Goal: Task Accomplishment & Management: Manage account settings

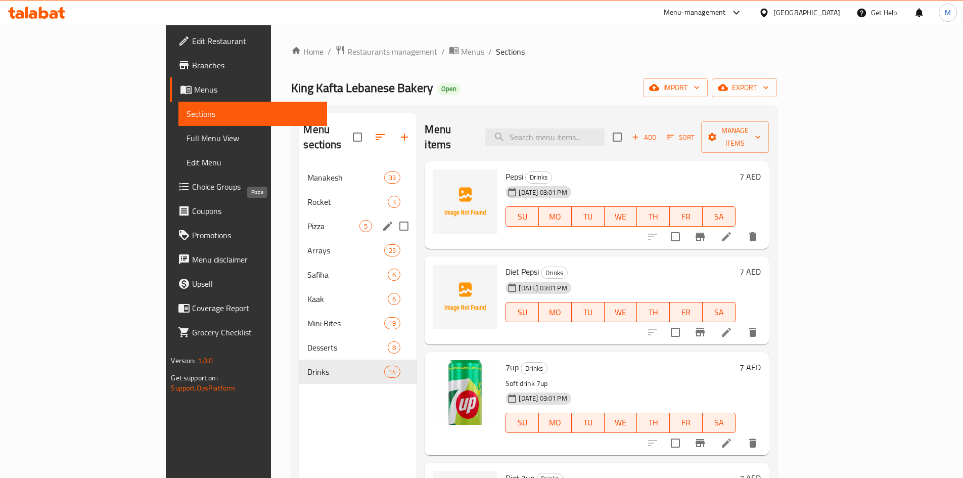
click at [307, 220] on span "Pizza" at bounding box center [333, 226] width 52 height 12
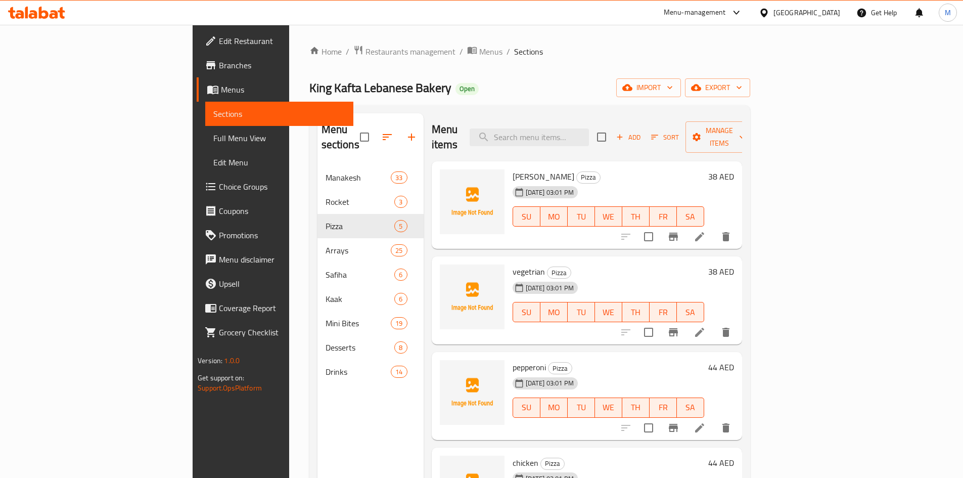
click at [706, 230] on icon at bounding box center [699, 236] width 12 height 12
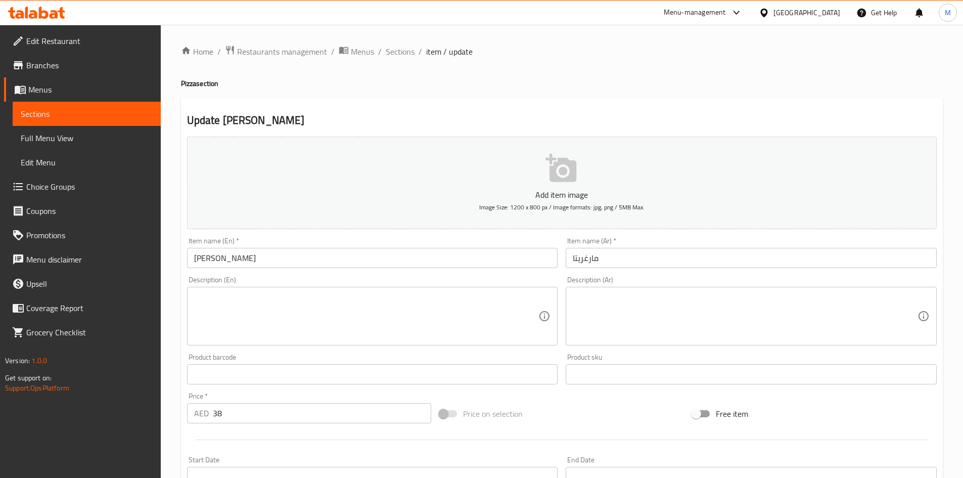
click at [643, 363] on div "Product sku Product sku" at bounding box center [751, 368] width 371 height 31
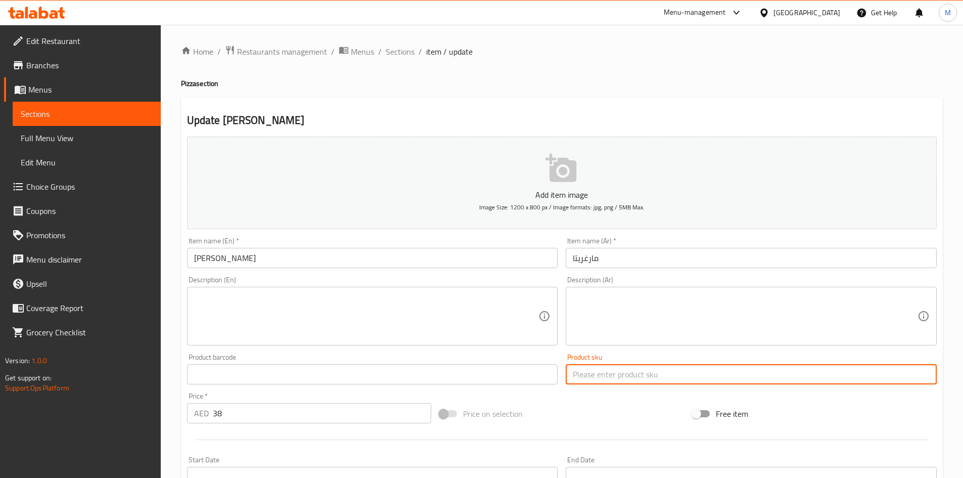
click at [644, 372] on input "text" at bounding box center [751, 374] width 371 height 20
paste input "psk-42"
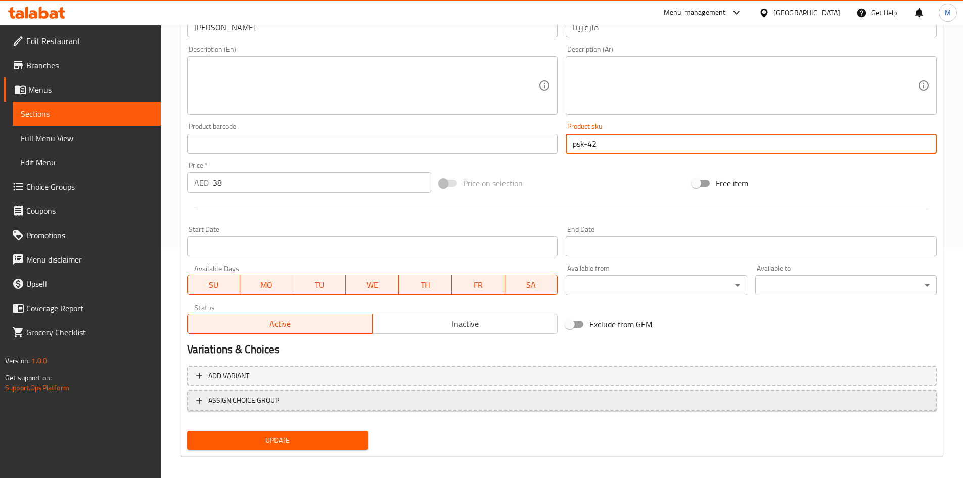
scroll to position [237, 0]
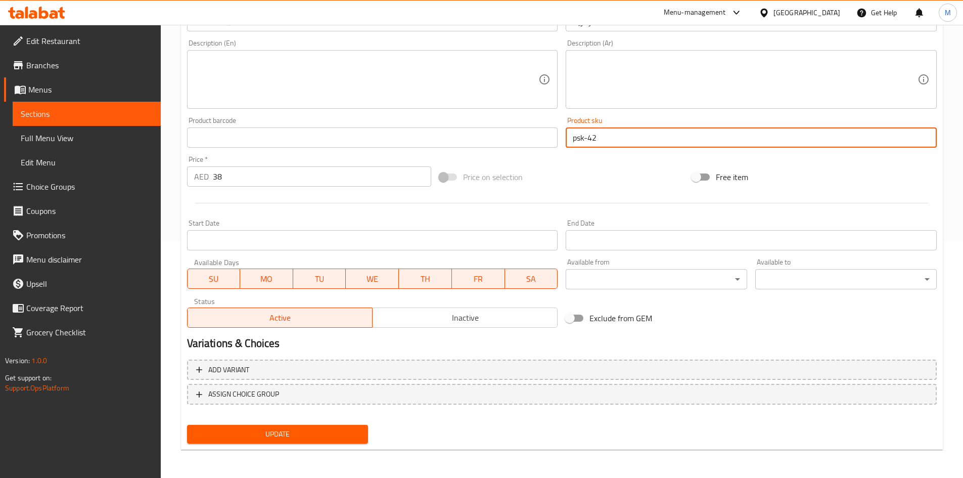
type input "psk-42"
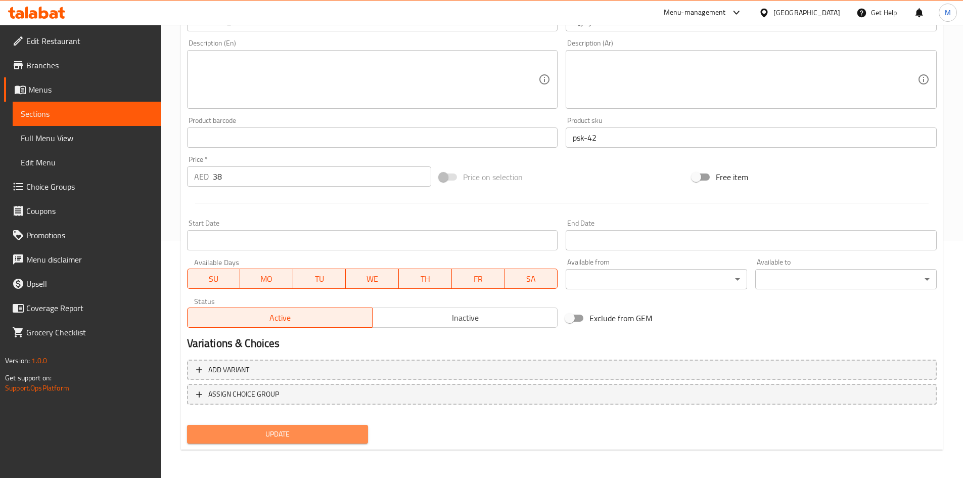
click at [333, 434] on span "Update" at bounding box center [277, 434] width 165 height 13
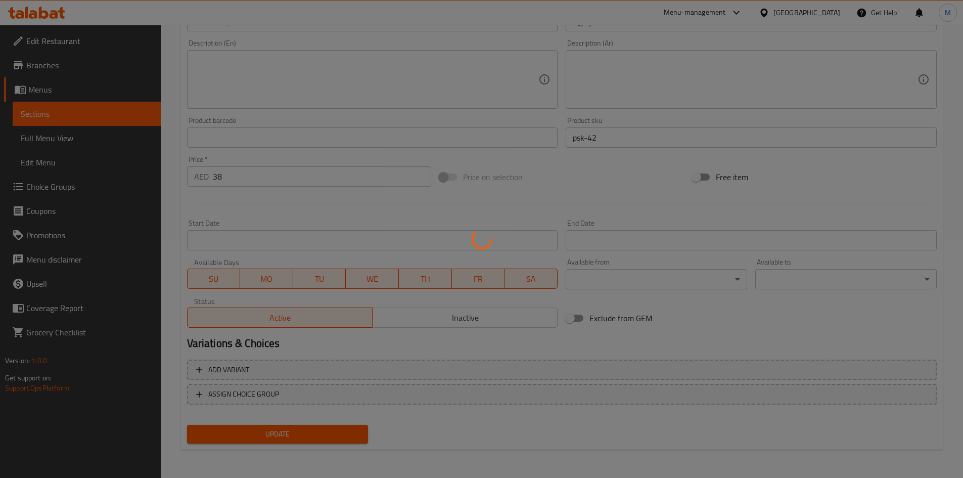
scroll to position [0, 0]
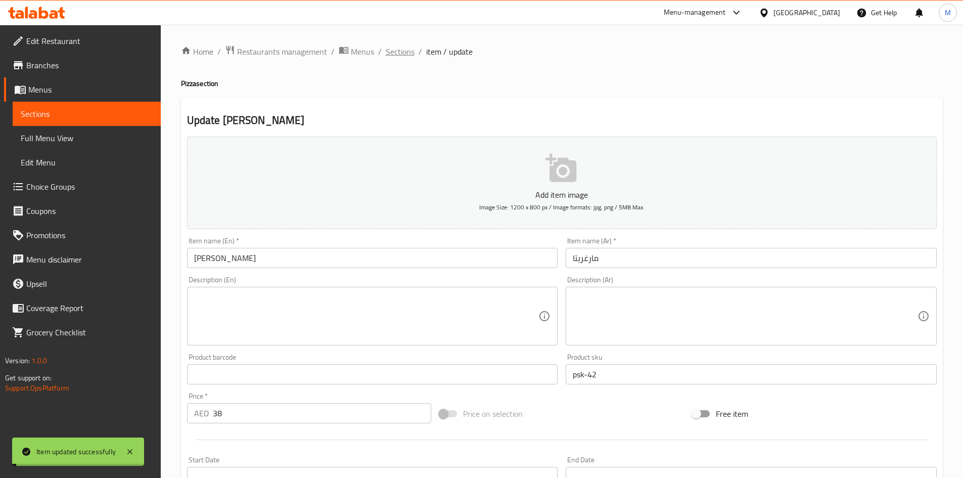
click at [395, 55] on span "Sections" at bounding box center [400, 51] width 29 height 12
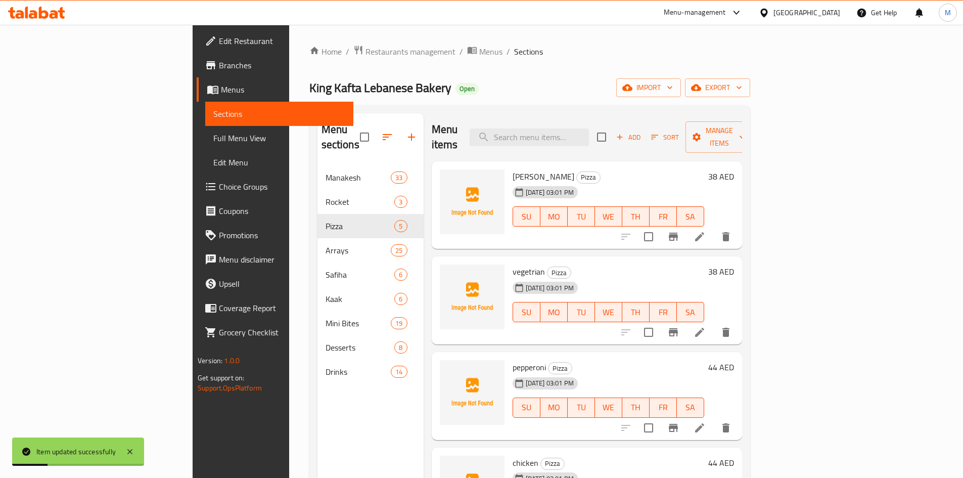
click at [714, 323] on li at bounding box center [699, 332] width 28 height 18
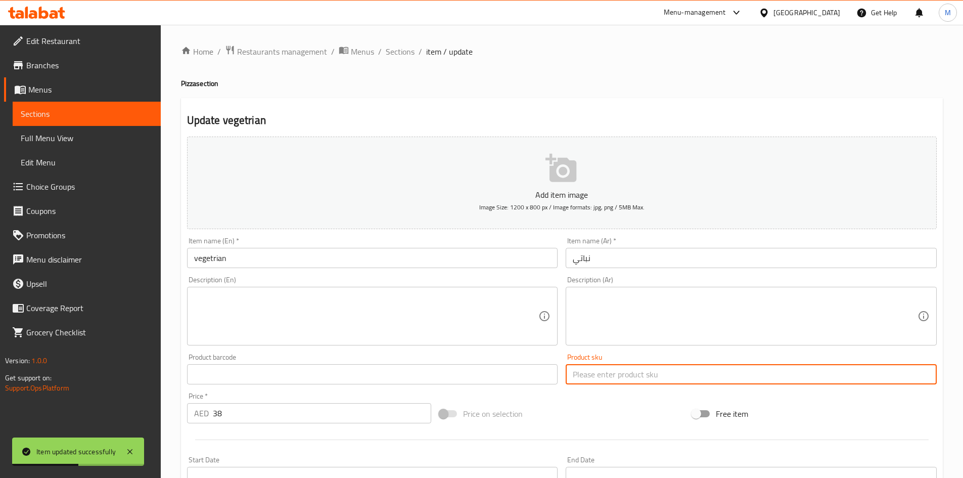
click at [637, 366] on input "text" at bounding box center [751, 374] width 371 height 20
paste input "psk-43"
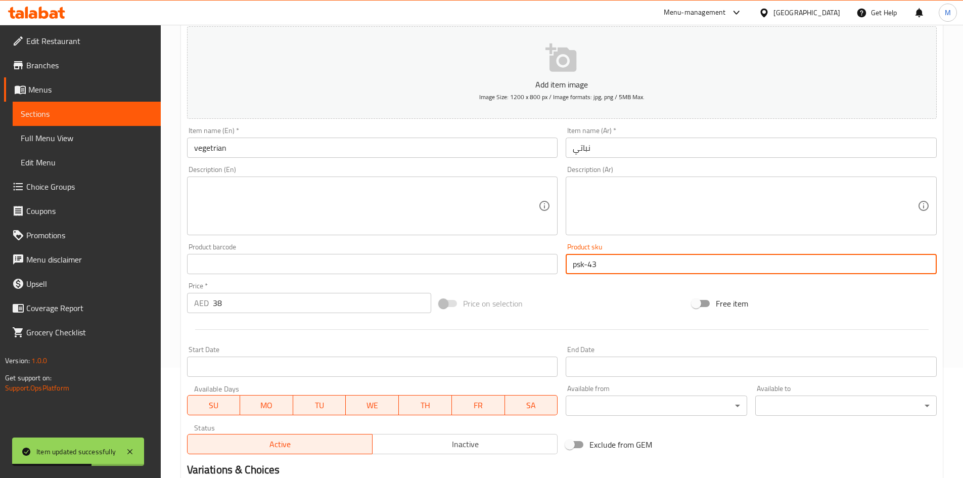
scroll to position [237, 0]
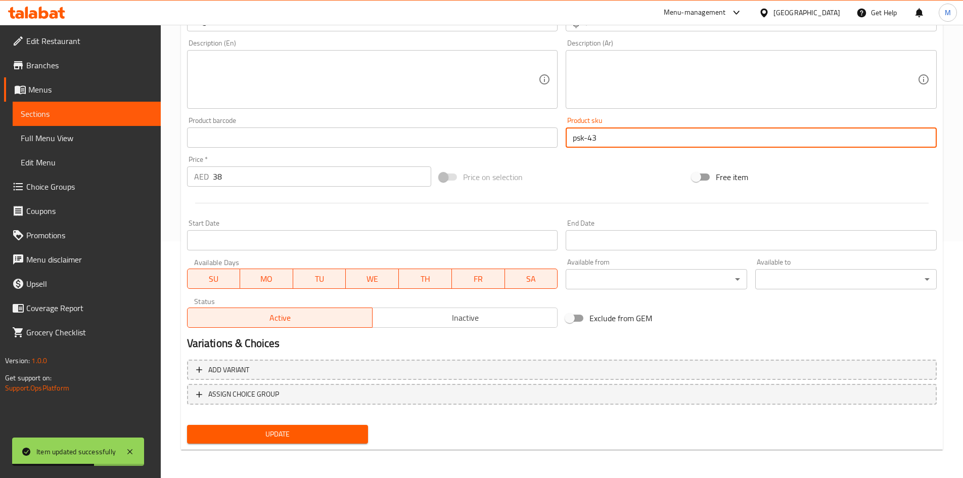
type input "psk-43"
click at [343, 438] on span "Update" at bounding box center [277, 434] width 165 height 13
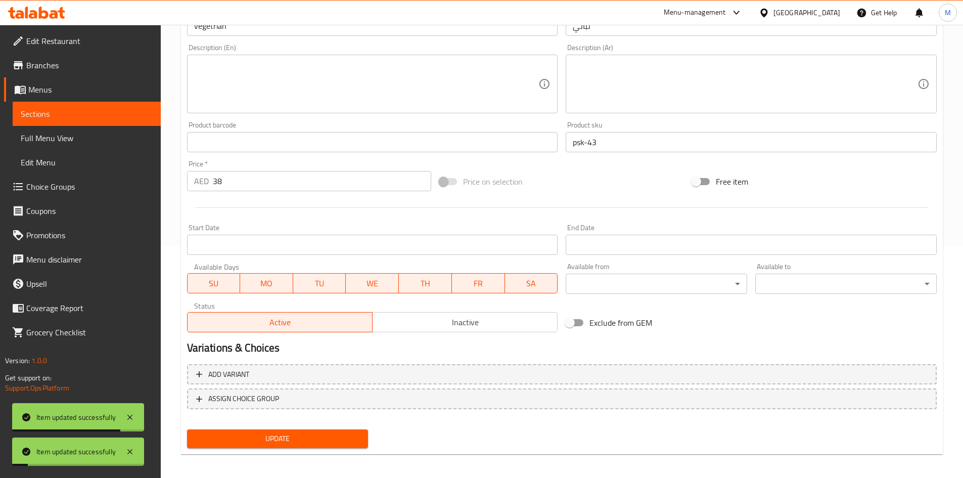
scroll to position [0, 0]
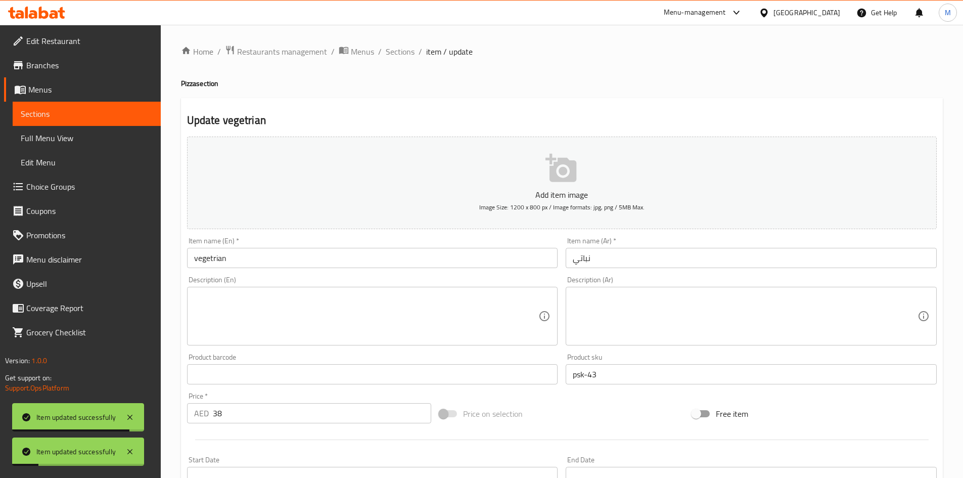
drag, startPoint x: 396, startPoint y: 49, endPoint x: 422, endPoint y: 76, distance: 37.2
click at [396, 49] on span "Sections" at bounding box center [400, 51] width 29 height 12
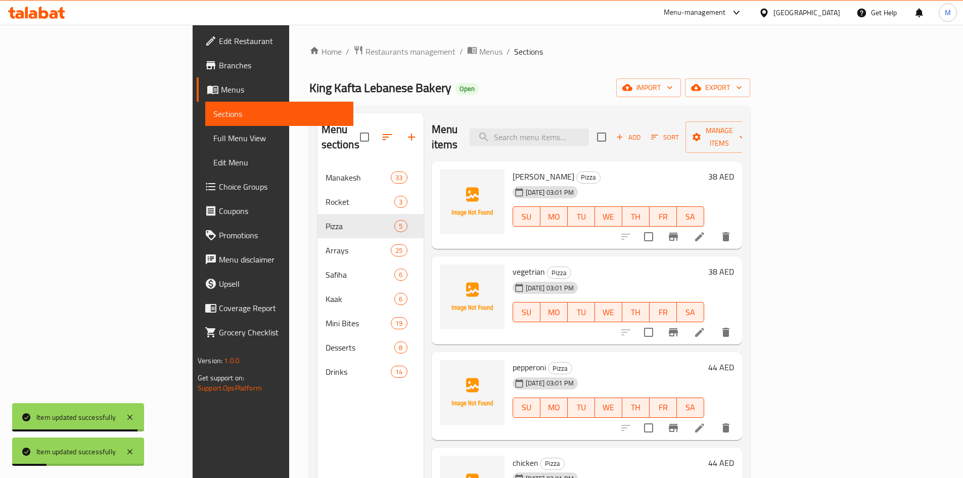
click at [523, 120] on div "Menu items Add Sort Manage items" at bounding box center [587, 137] width 310 height 48
click at [557, 128] on input "search" at bounding box center [529, 137] width 119 height 18
paste input "pepperoni"
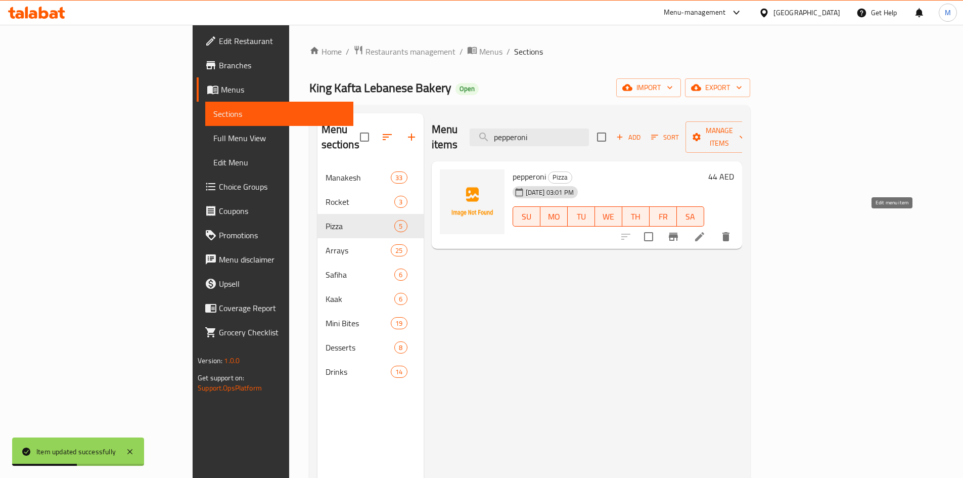
type input "pepperoni"
click at [706, 230] on icon at bounding box center [699, 236] width 12 height 12
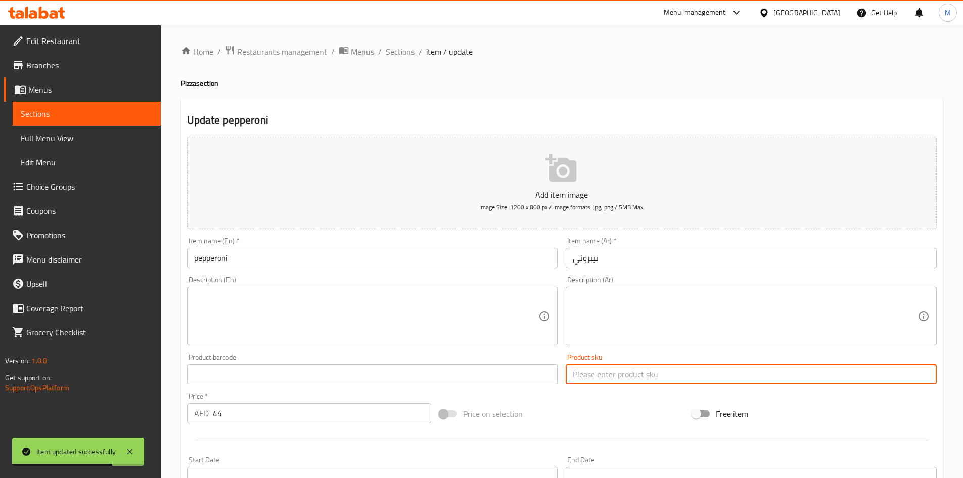
click at [627, 369] on input "text" at bounding box center [751, 374] width 371 height 20
paste input "psk-44"
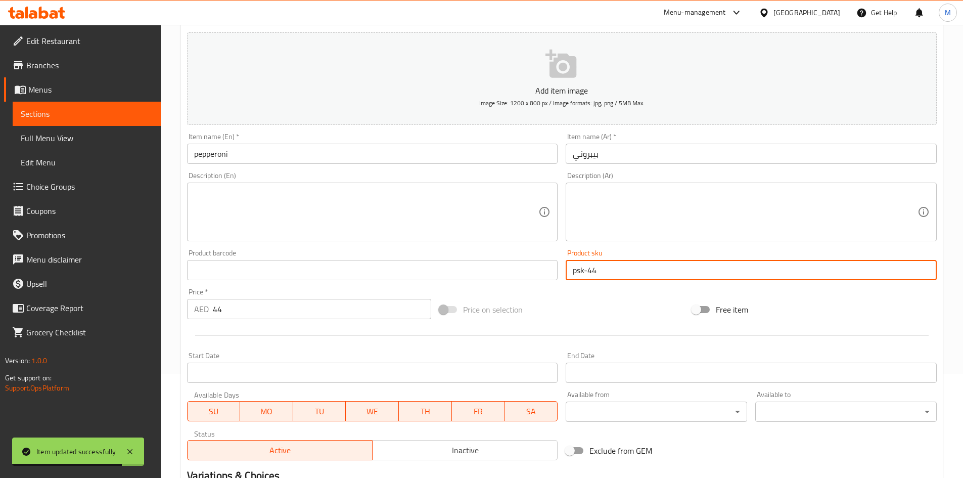
scroll to position [237, 0]
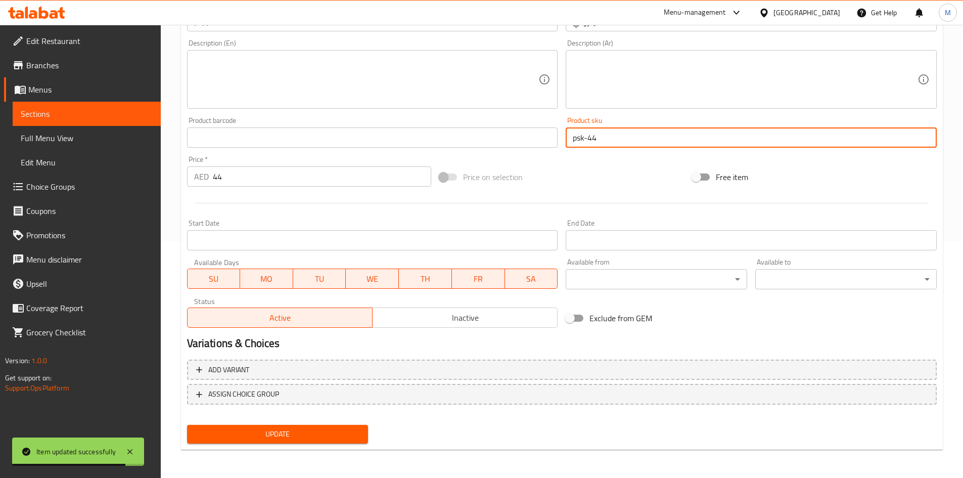
type input "psk-44"
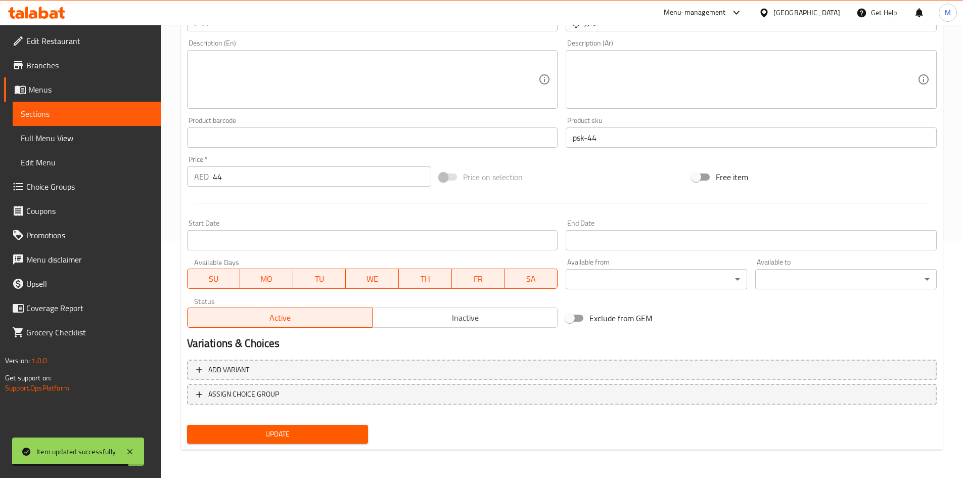
click at [336, 423] on div "Update" at bounding box center [278, 434] width 190 height 27
click at [339, 430] on span "Update" at bounding box center [277, 434] width 165 height 13
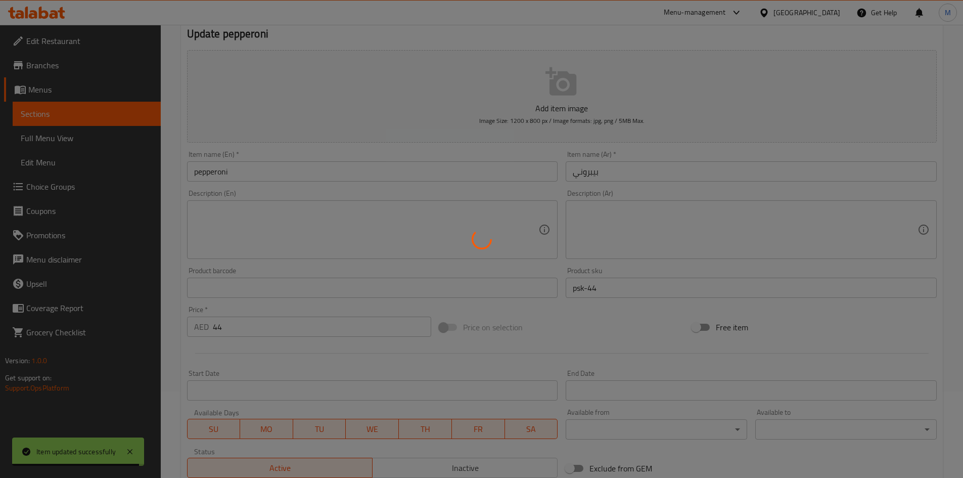
scroll to position [0, 0]
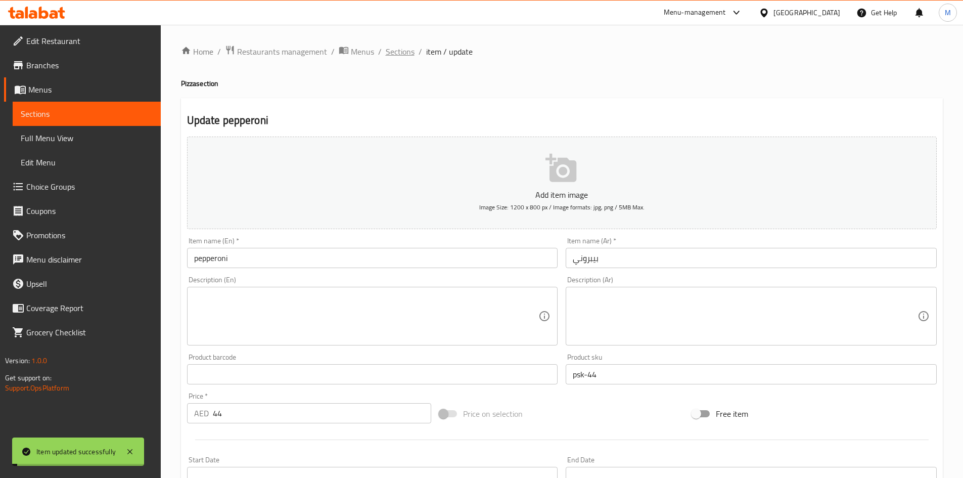
click at [403, 49] on span "Sections" at bounding box center [400, 51] width 29 height 12
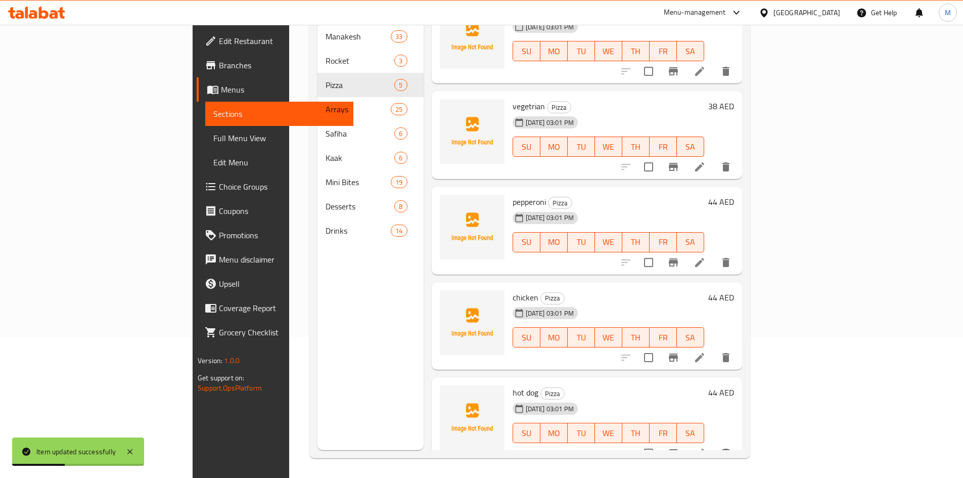
scroll to position [142, 0]
click at [704, 352] on icon at bounding box center [699, 356] width 9 height 9
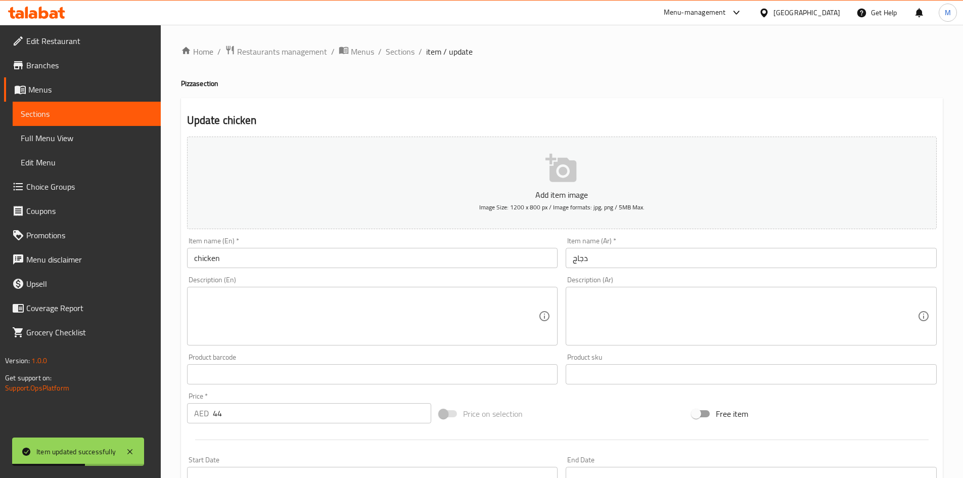
scroll to position [237, 0]
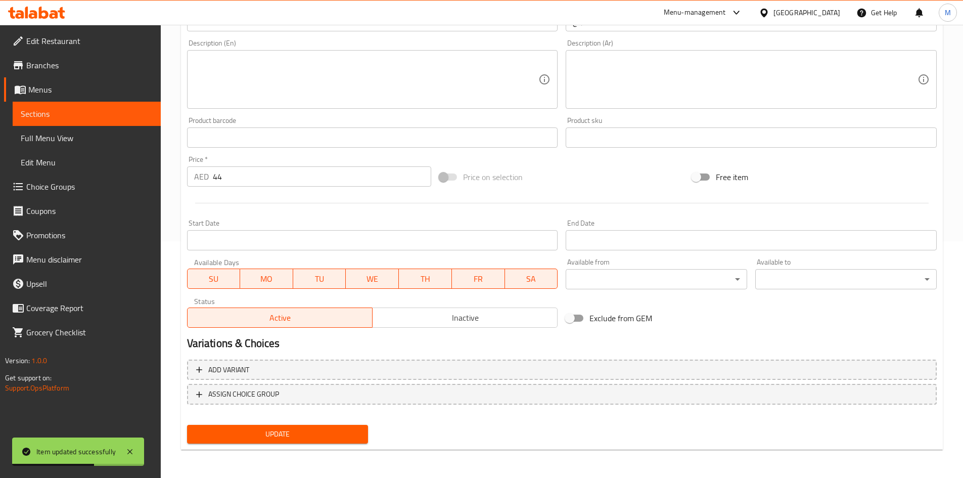
click at [615, 113] on div "Product sku Product sku" at bounding box center [751, 132] width 379 height 39
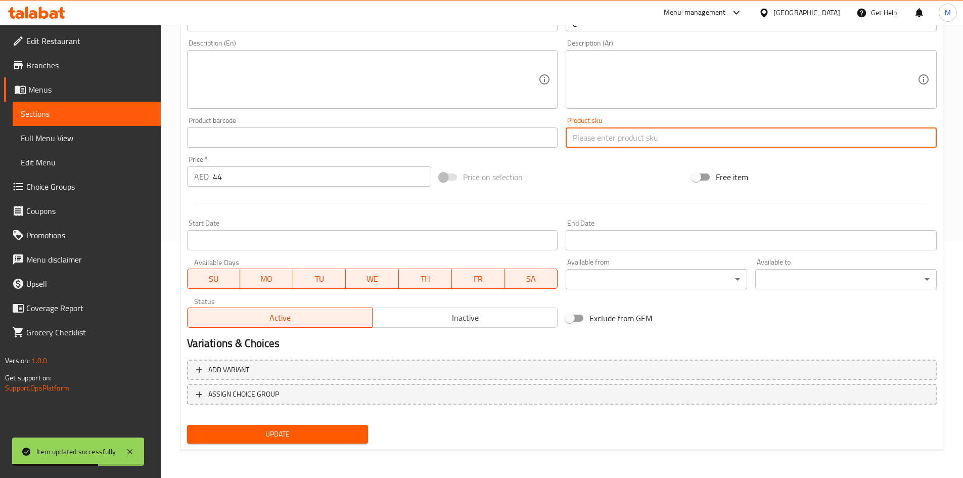
click at [623, 131] on input "text" at bounding box center [751, 137] width 371 height 20
paste input "psk-47"
type input "psk-47"
click at [337, 419] on div "Add variant ASSIGN CHOICE GROUP" at bounding box center [562, 388] width 758 height 66
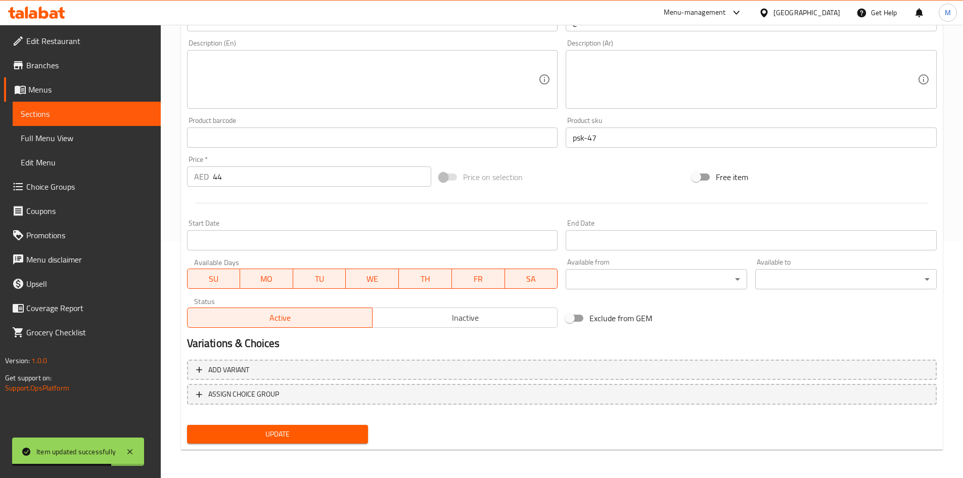
click at [345, 433] on span "Update" at bounding box center [277, 434] width 165 height 13
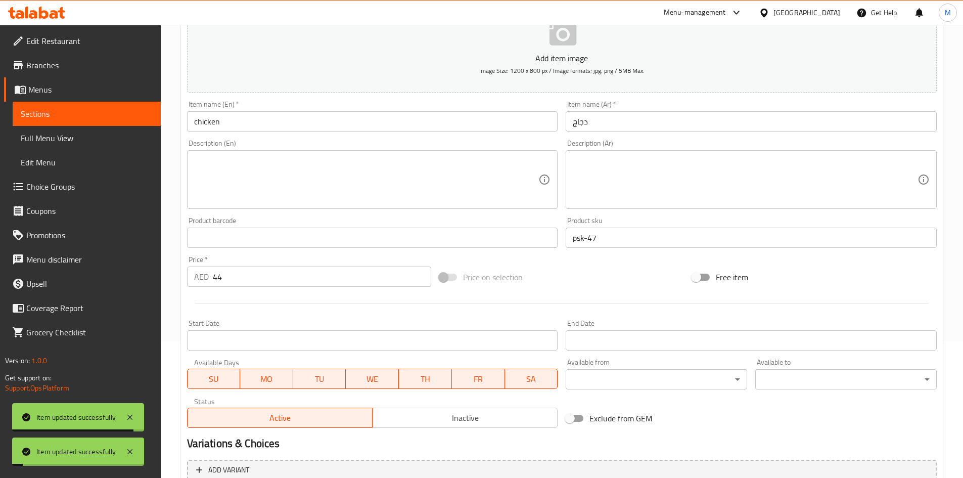
scroll to position [0, 0]
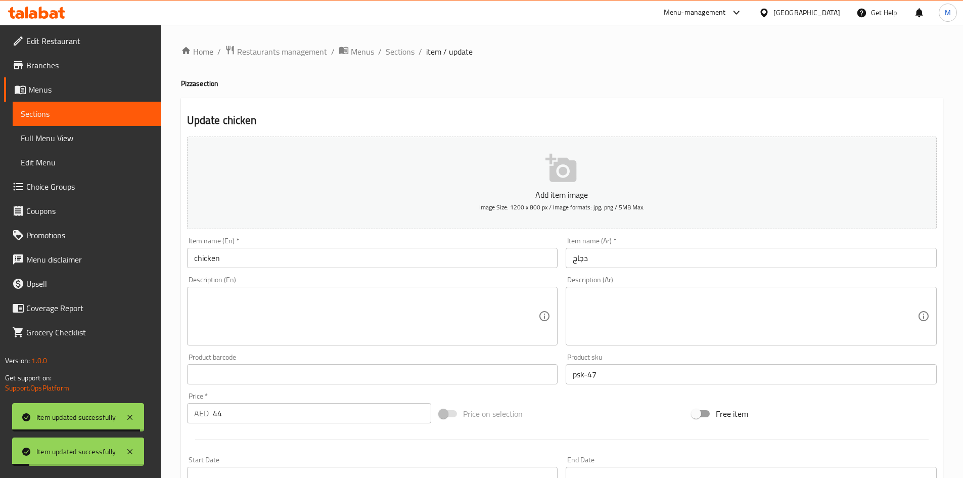
click at [392, 60] on div "Home / Restaurants management / Menus / Sections / item / update Pizza section …" at bounding box center [562, 369] width 762 height 649
click at [394, 55] on span "Sections" at bounding box center [400, 51] width 29 height 12
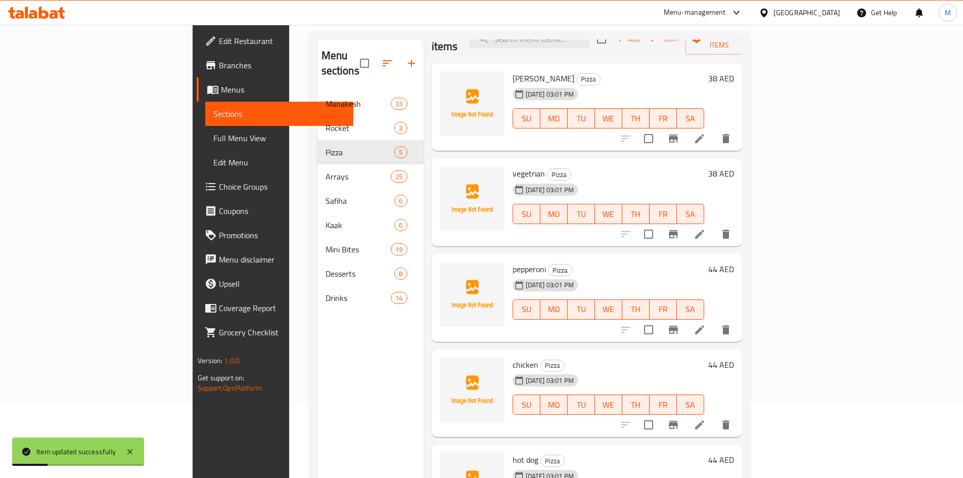
scroll to position [142, 0]
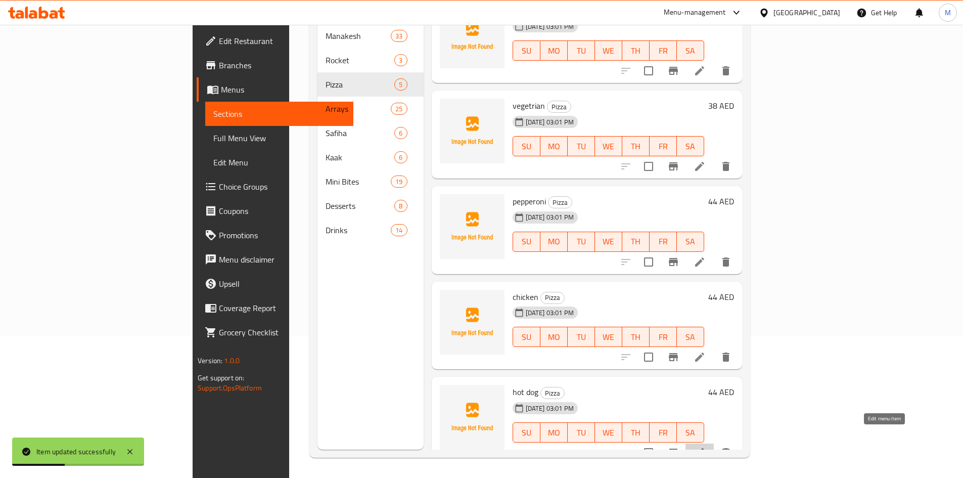
click at [704, 448] on icon at bounding box center [699, 452] width 9 height 9
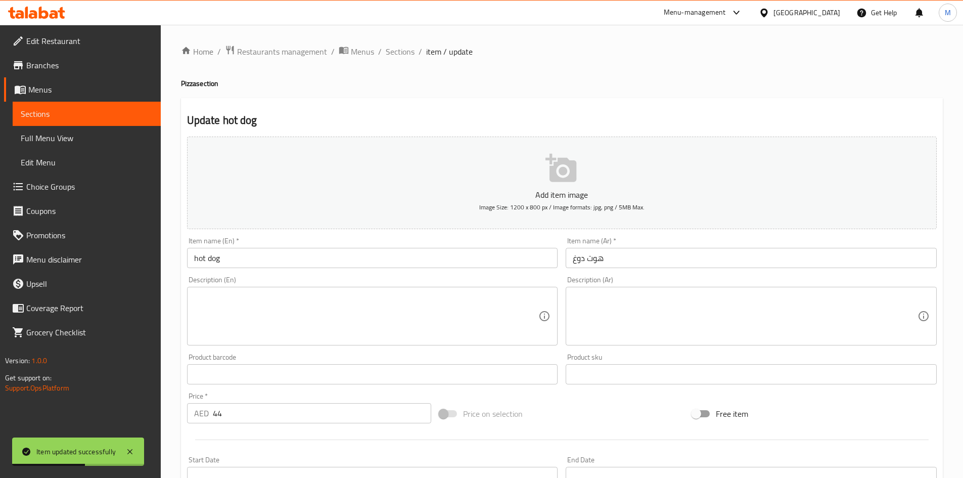
click at [608, 384] on input "text" at bounding box center [751, 374] width 371 height 20
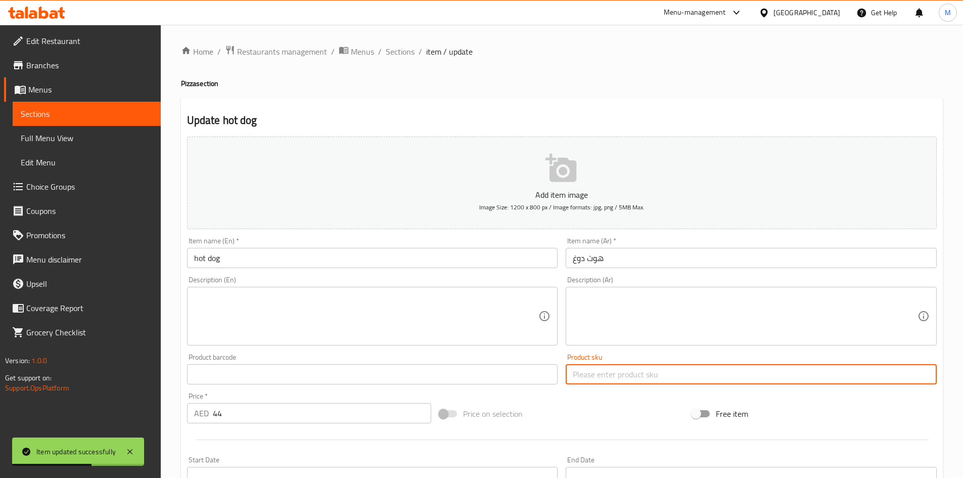
paste input "psk-48"
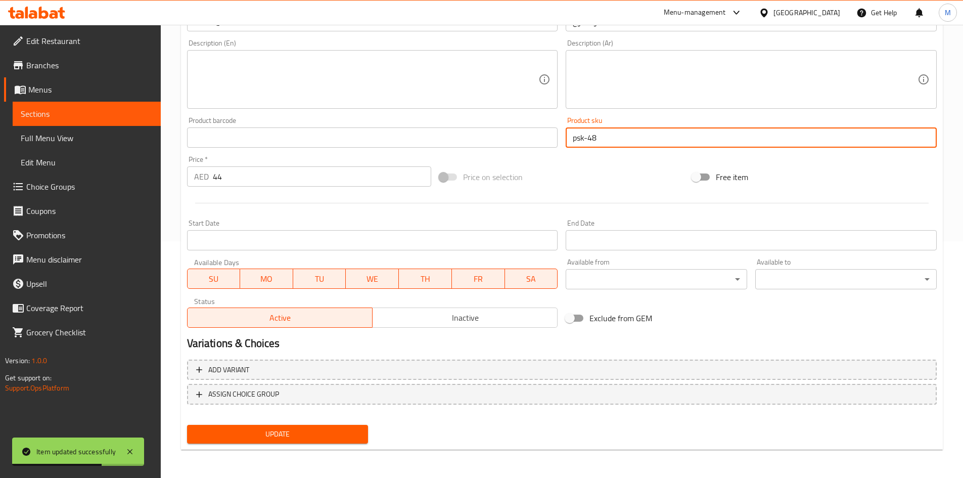
type input "psk-48"
click at [355, 438] on span "Update" at bounding box center [277, 434] width 165 height 13
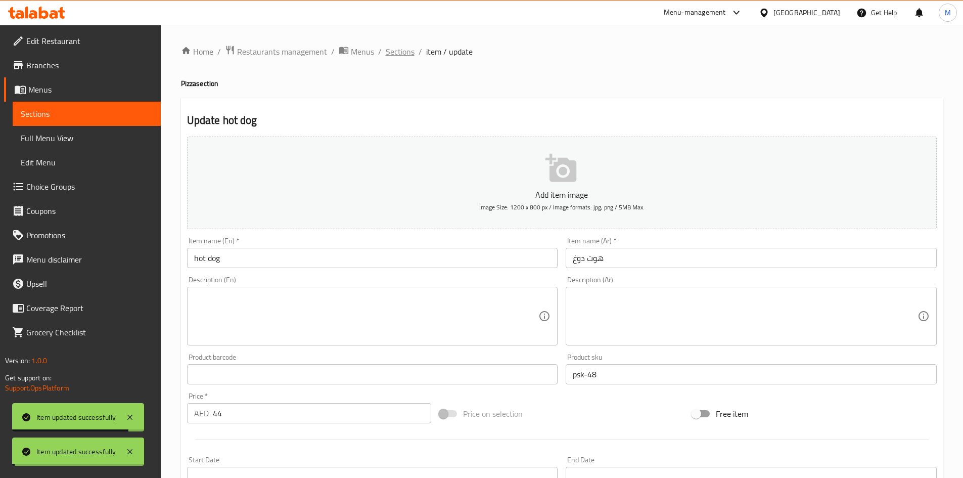
click at [405, 54] on span "Sections" at bounding box center [400, 51] width 29 height 12
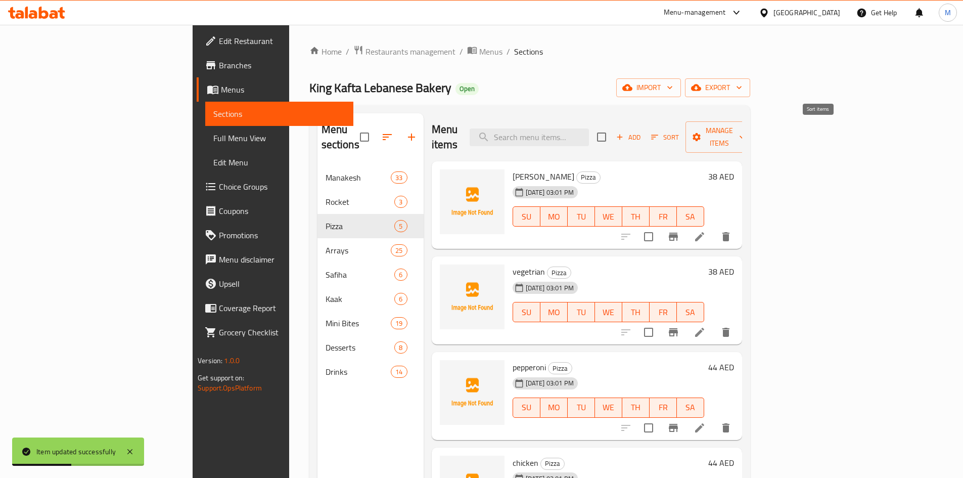
click at [679, 134] on span "Sort" at bounding box center [665, 137] width 28 height 12
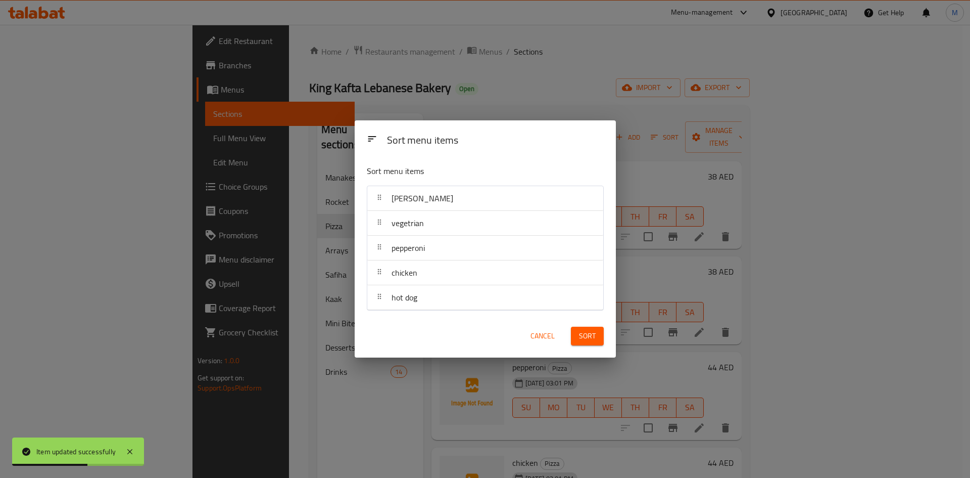
click at [539, 338] on span "Cancel" at bounding box center [543, 336] width 24 height 13
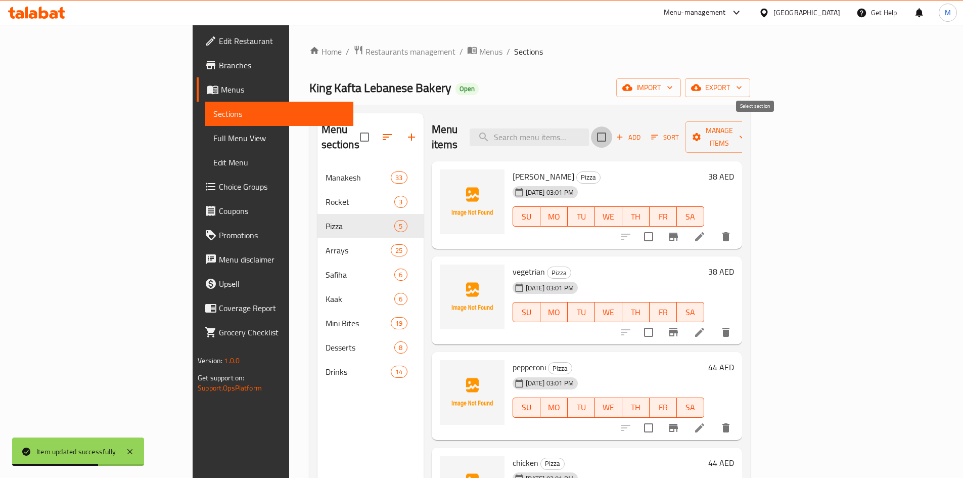
click at [612, 134] on input "checkbox" at bounding box center [601, 136] width 21 height 21
checkbox input "true"
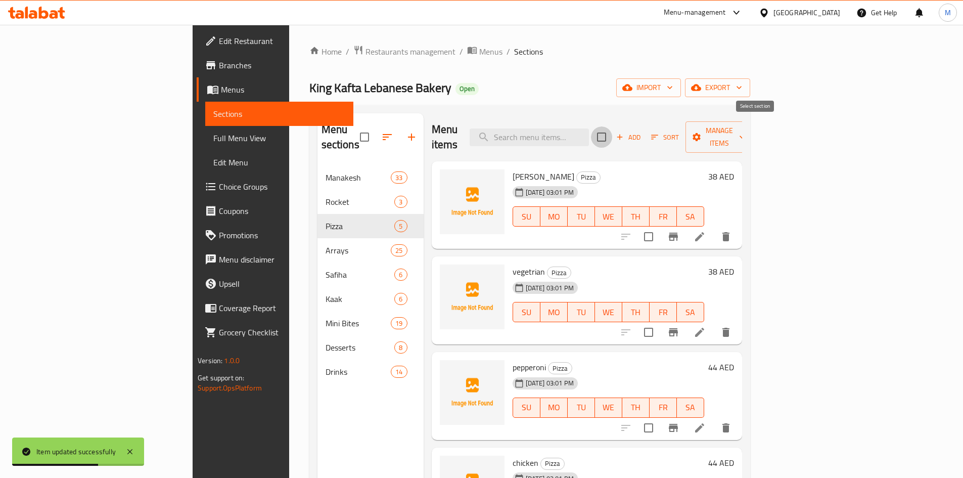
checkbox input "true"
click at [612, 131] on input "checkbox" at bounding box center [601, 136] width 21 height 21
checkbox input "false"
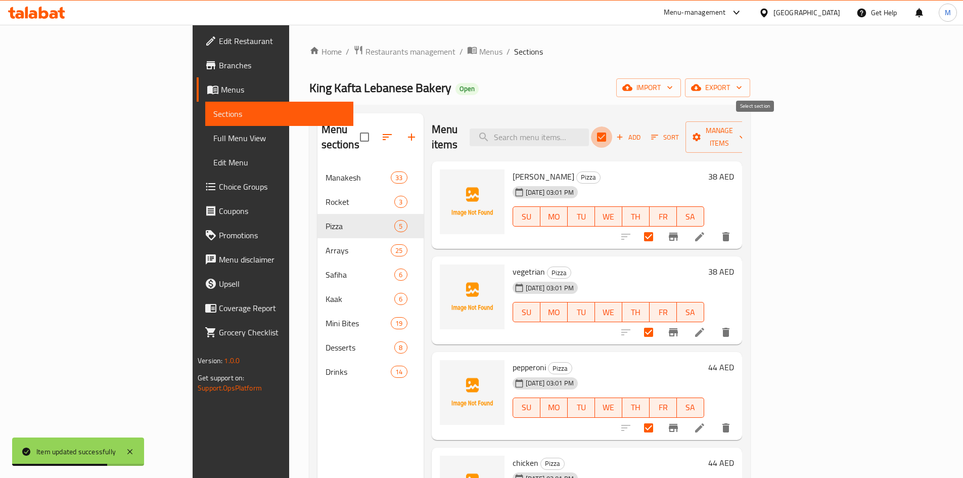
checkbox input "false"
click at [642, 131] on span "Add" at bounding box center [628, 137] width 27 height 12
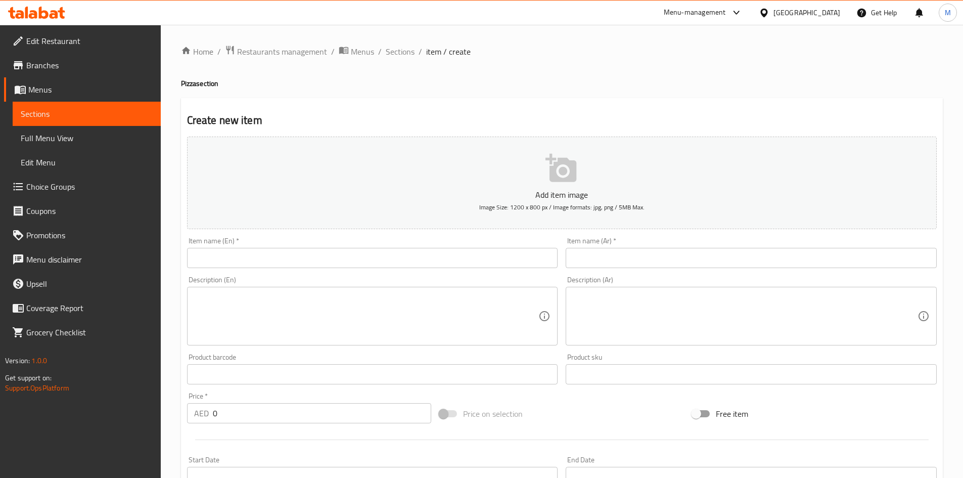
click at [391, 60] on div "Home / Restaurants management / Menus / Sections / item / create Pizza section …" at bounding box center [562, 369] width 762 height 649
click at [391, 55] on span "Sections" at bounding box center [400, 51] width 29 height 12
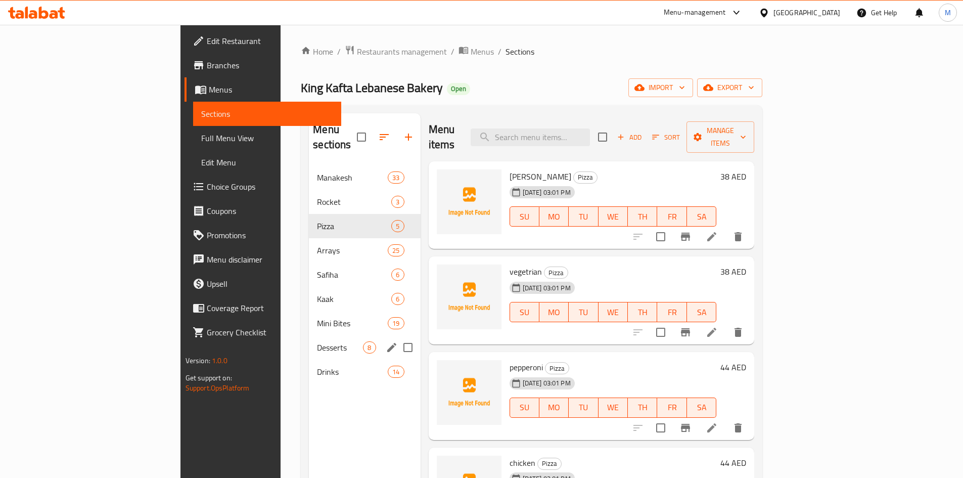
click at [309, 340] on div "Desserts 8" at bounding box center [364, 347] width 111 height 24
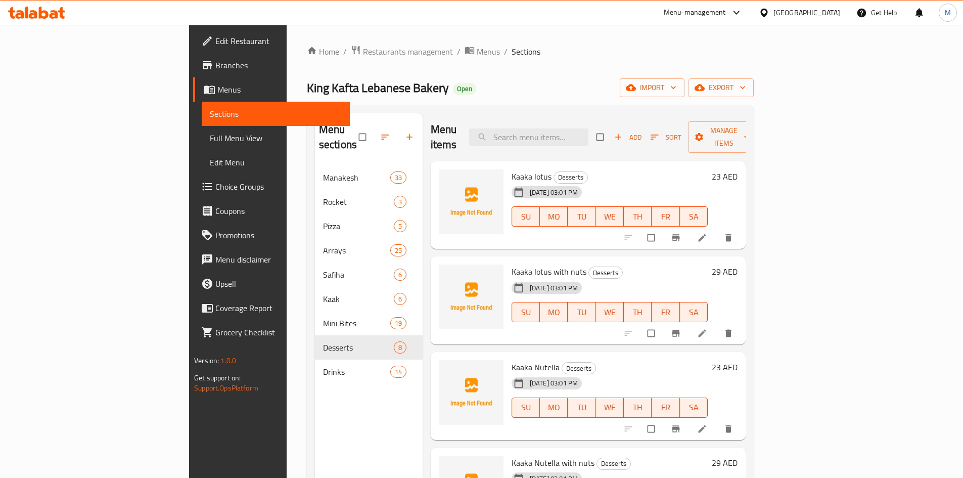
click at [717, 325] on li at bounding box center [703, 333] width 28 height 16
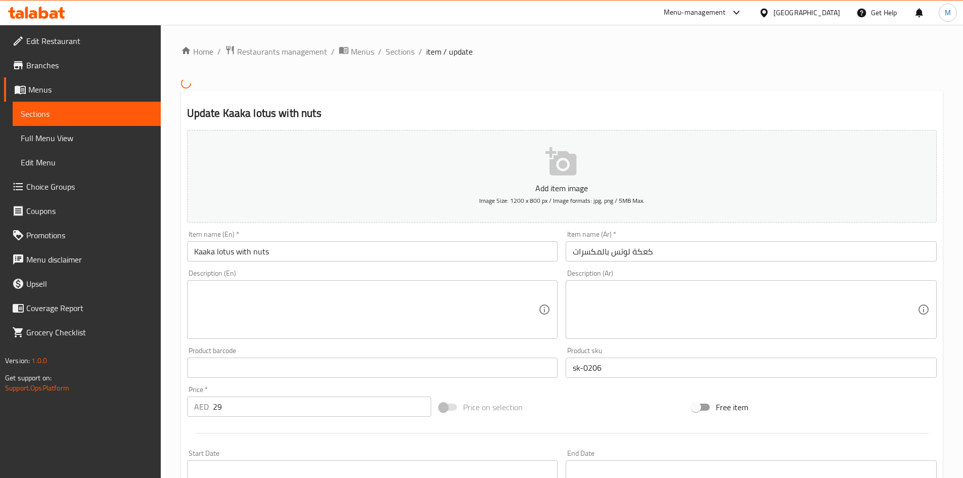
click at [631, 357] on input "sk-0206" at bounding box center [751, 367] width 371 height 20
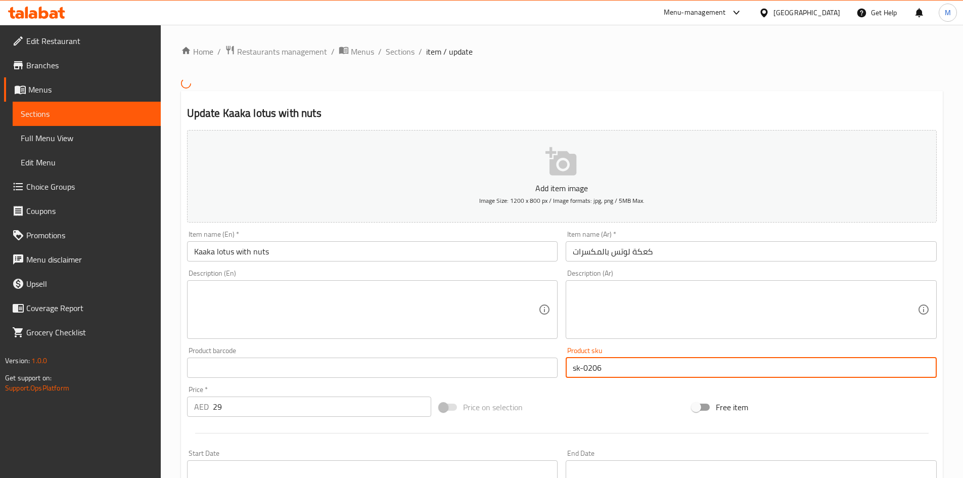
click at [631, 357] on input "sk-0206" at bounding box center [751, 367] width 371 height 20
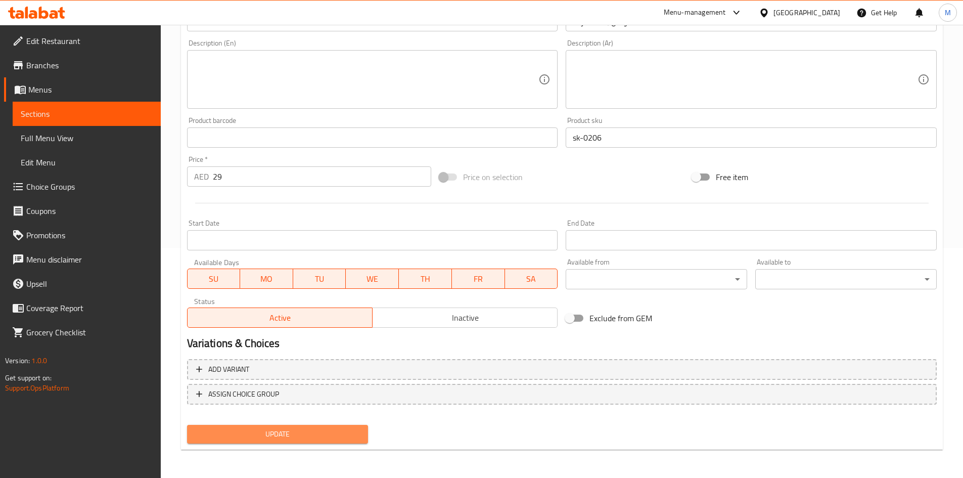
click at [355, 434] on span "Update" at bounding box center [277, 434] width 165 height 13
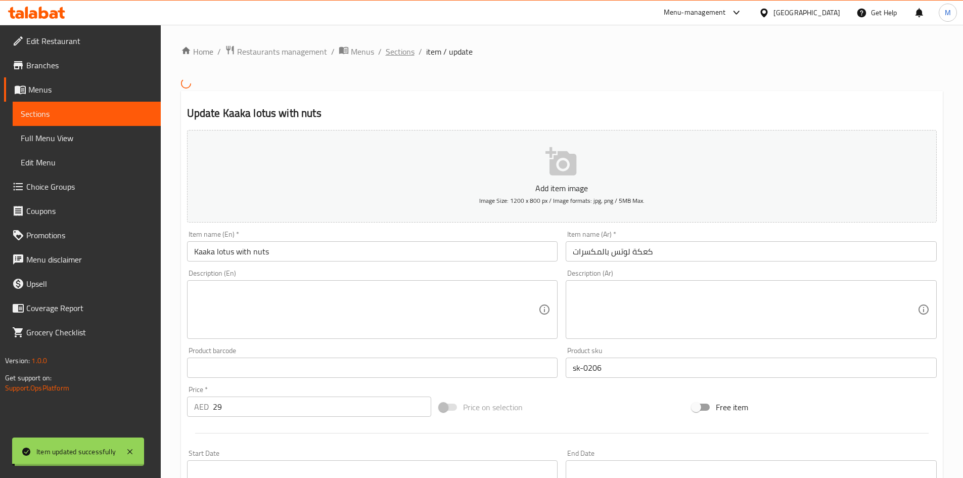
click at [393, 53] on span "Sections" at bounding box center [400, 51] width 29 height 12
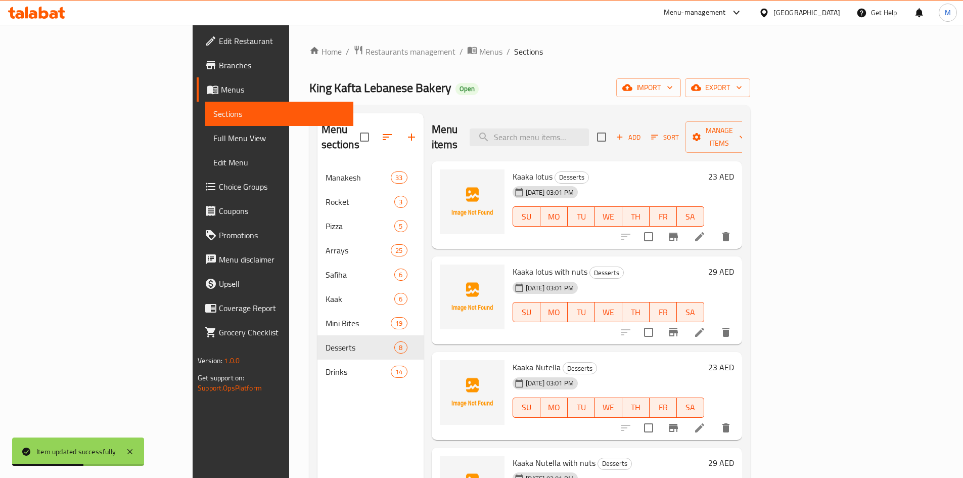
click at [714, 227] on li at bounding box center [699, 236] width 28 height 18
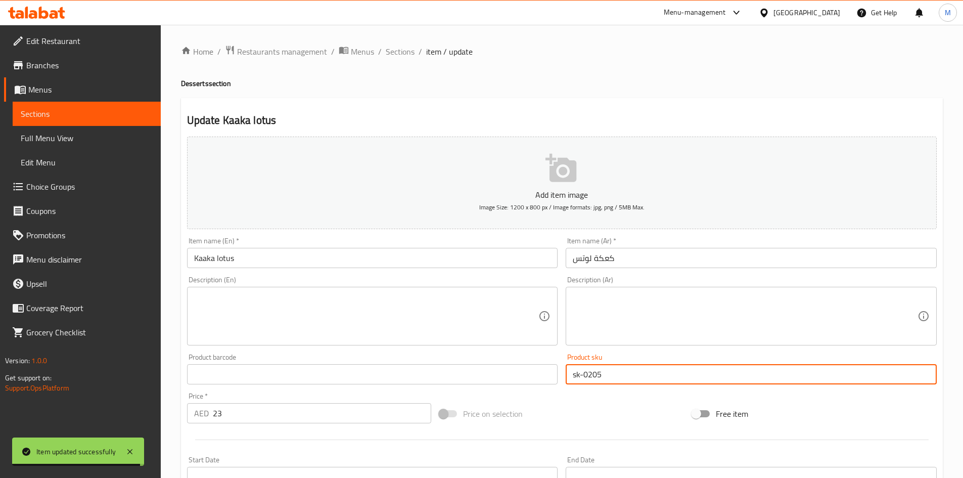
click at [610, 378] on input "sk-0205" at bounding box center [751, 374] width 371 height 20
click at [406, 51] on span "Sections" at bounding box center [400, 51] width 29 height 12
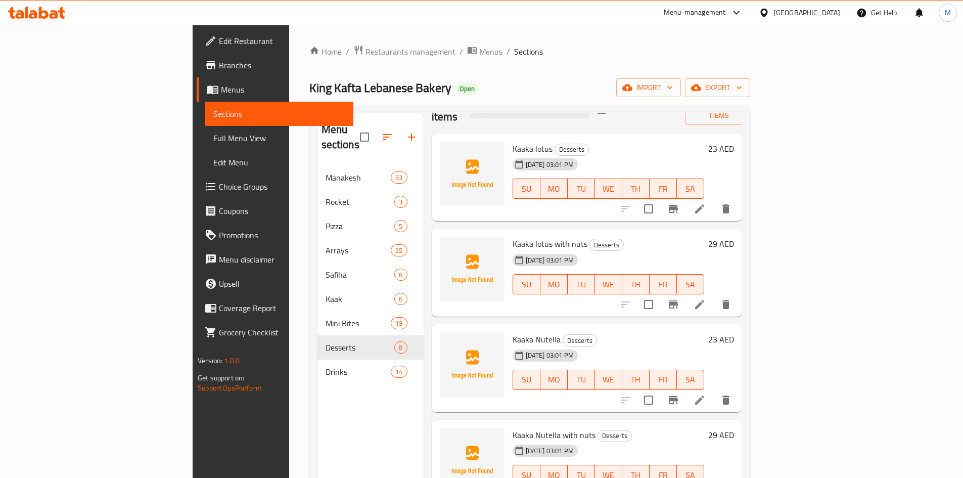
scroll to position [51, 0]
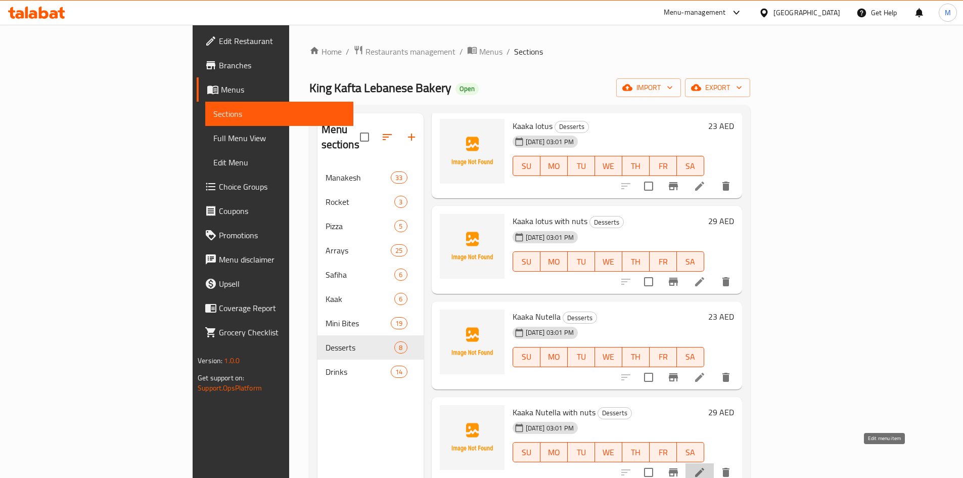
click at [706, 466] on icon at bounding box center [699, 472] width 12 height 12
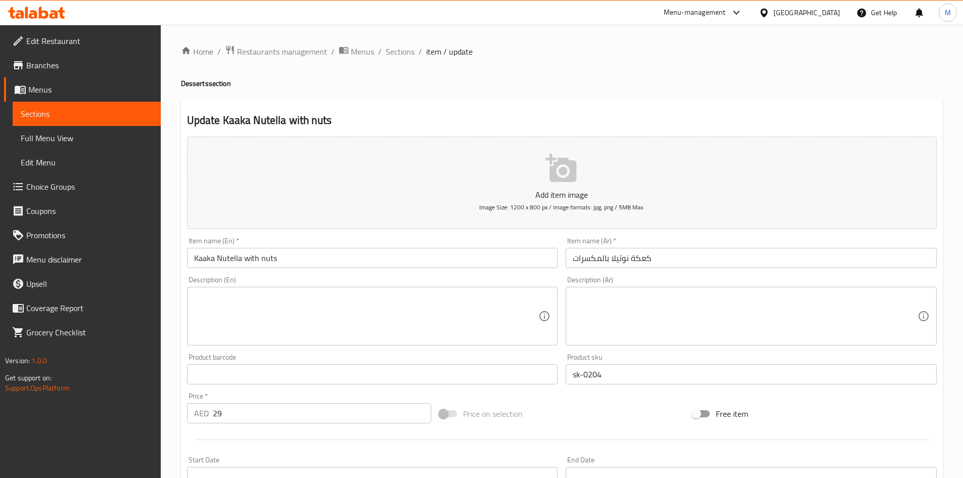
click at [600, 368] on input "sk-0204" at bounding box center [751, 374] width 371 height 20
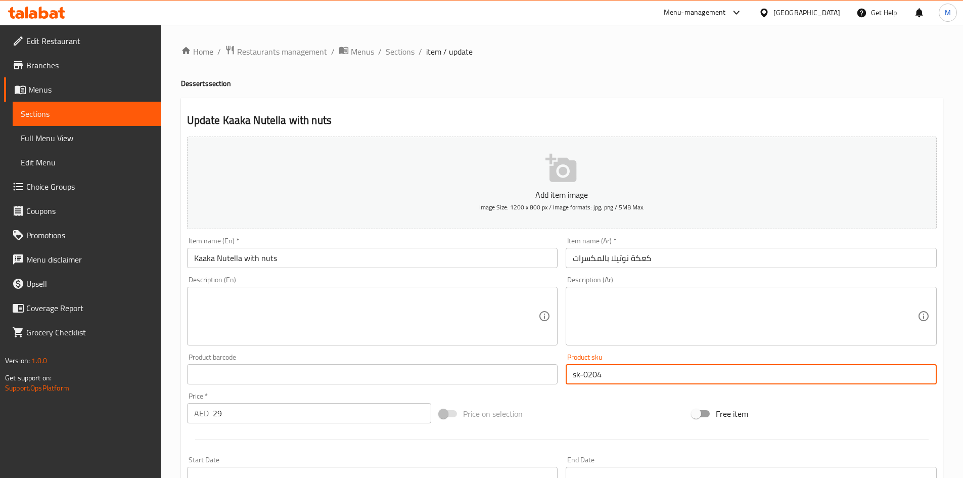
click at [600, 368] on input "sk-0204" at bounding box center [751, 374] width 371 height 20
paste input "sk-"
click at [616, 368] on input "[PERSON_NAME]-0204" at bounding box center [751, 374] width 371 height 20
paste input "text"
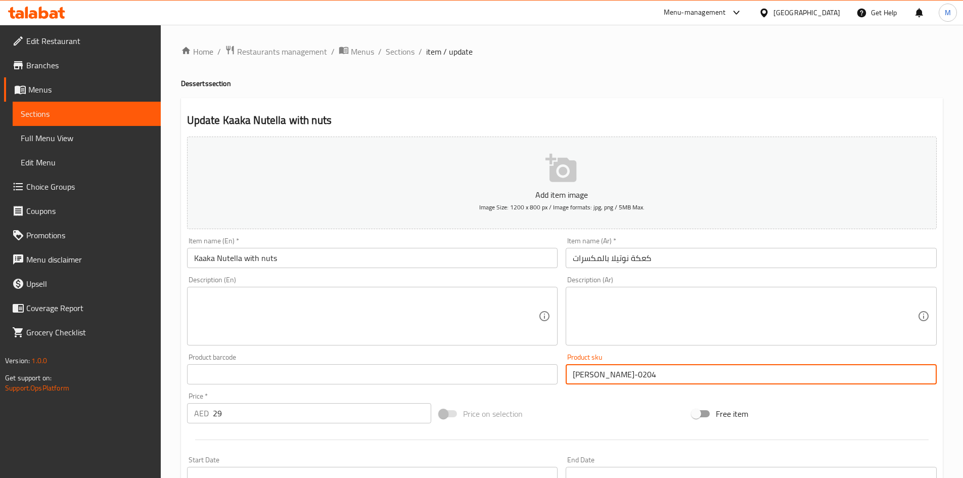
click at [616, 368] on input "[PERSON_NAME]-0204" at bounding box center [751, 374] width 371 height 20
type input "sk-0204"
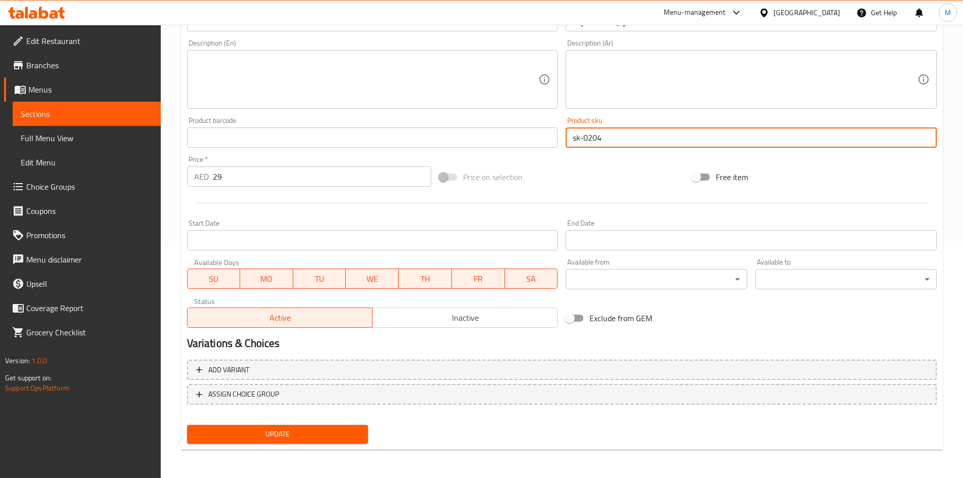
click at [274, 441] on button "Update" at bounding box center [277, 434] width 181 height 19
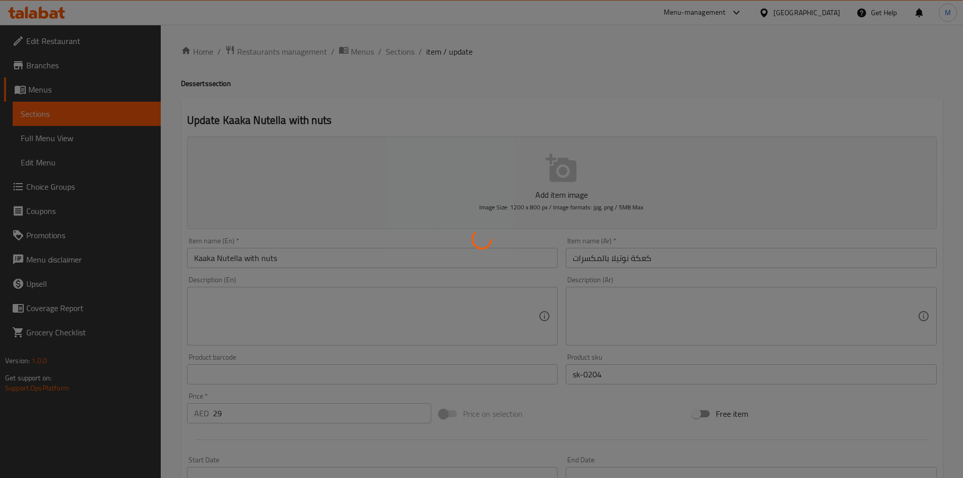
click at [410, 52] on div at bounding box center [481, 239] width 963 height 478
click at [397, 55] on div at bounding box center [481, 239] width 963 height 478
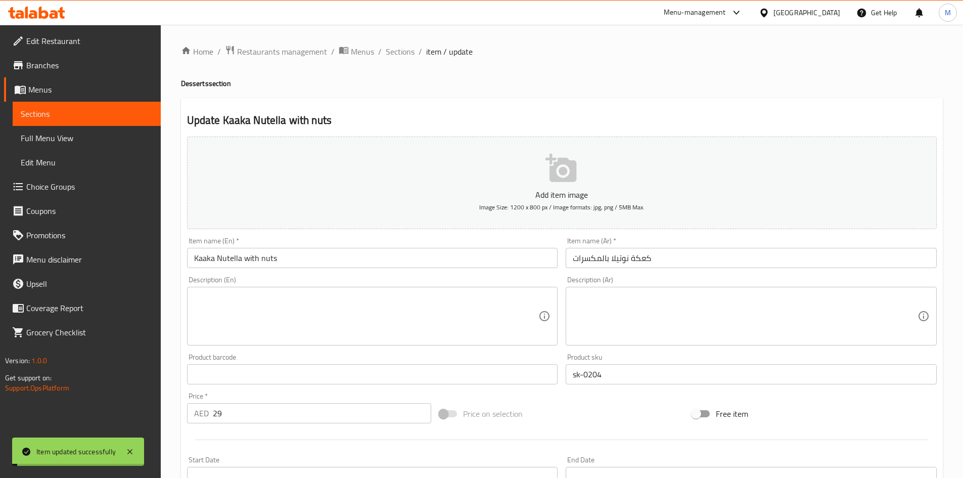
drag, startPoint x: 397, startPoint y: 55, endPoint x: 423, endPoint y: 75, distance: 33.5
click at [397, 55] on span "Sections" at bounding box center [400, 51] width 29 height 12
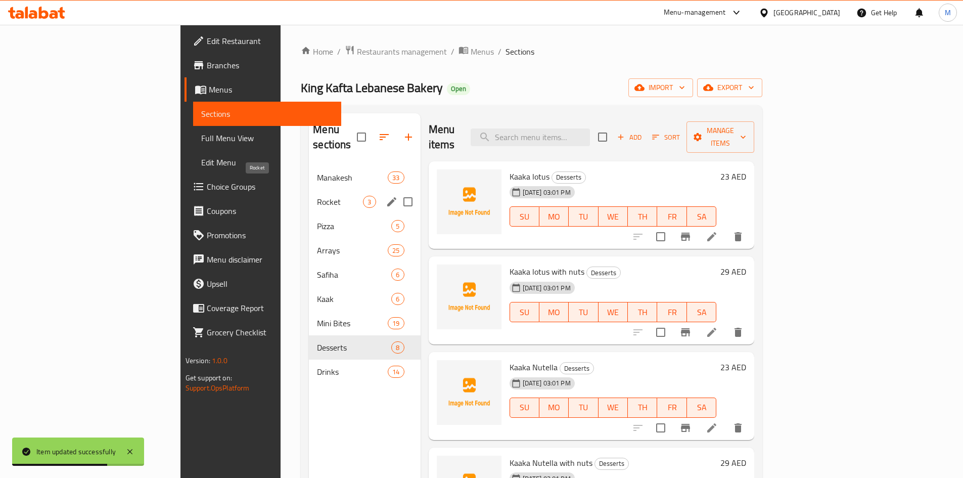
click at [317, 196] on span "Rocket" at bounding box center [340, 202] width 46 height 12
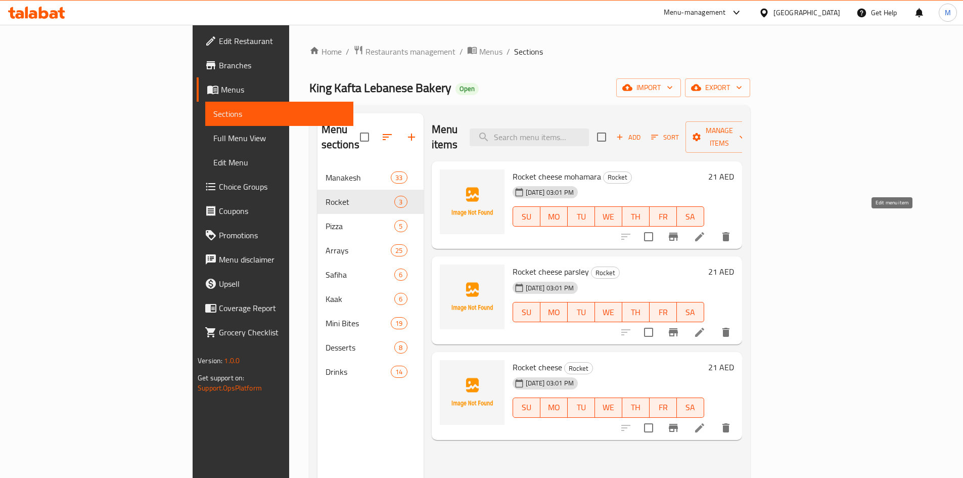
click at [706, 230] on icon at bounding box center [699, 236] width 12 height 12
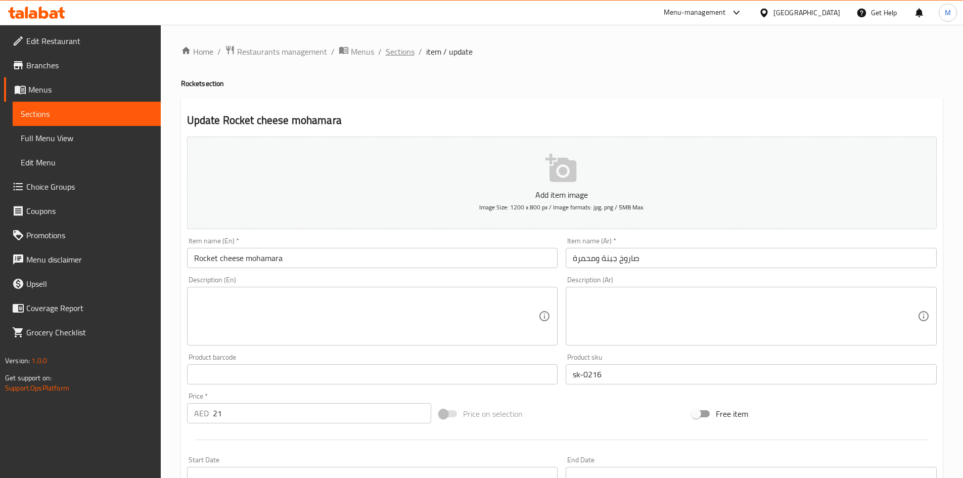
click at [410, 58] on span "Sections" at bounding box center [400, 51] width 29 height 12
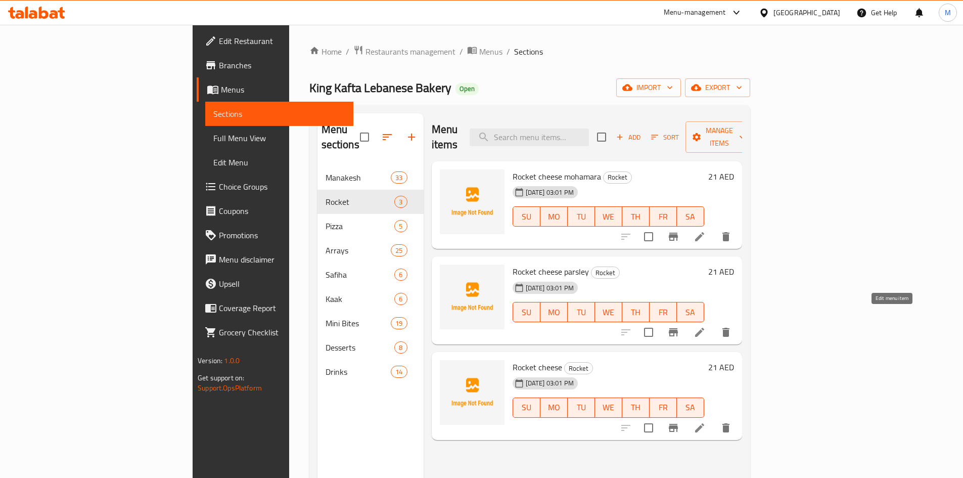
click at [706, 326] on icon at bounding box center [699, 332] width 12 height 12
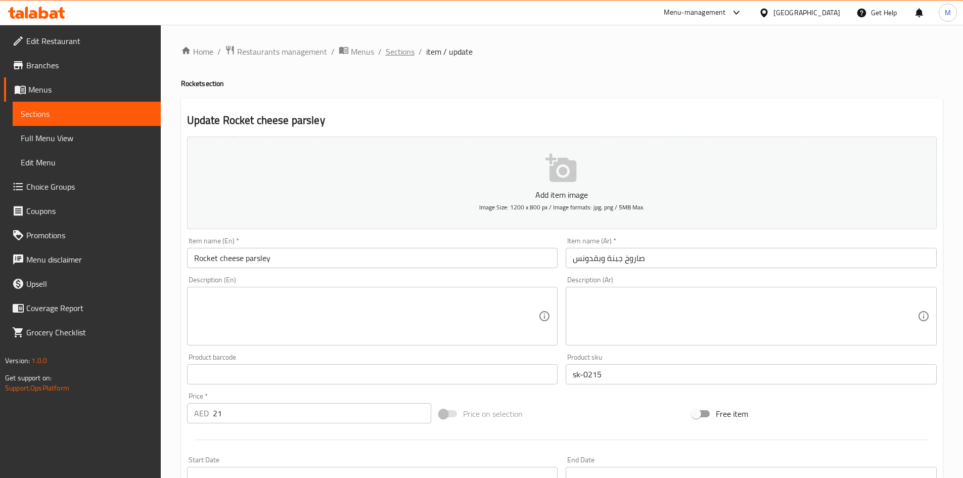
click at [409, 54] on span "Sections" at bounding box center [400, 51] width 29 height 12
